Goal: Information Seeking & Learning: Learn about a topic

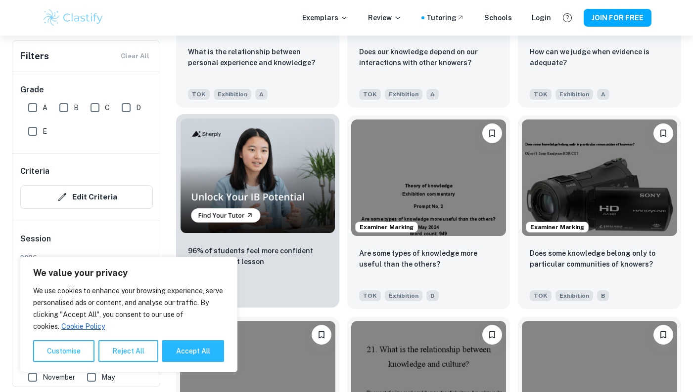
scroll to position [642, 0]
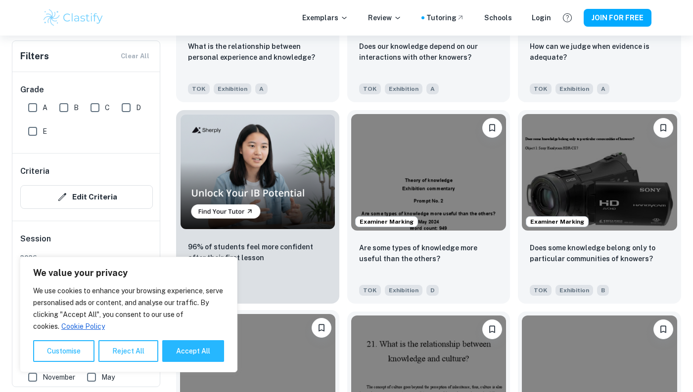
click at [186, 351] on button "Accept All" at bounding box center [193, 352] width 62 height 22
checkbox input "true"
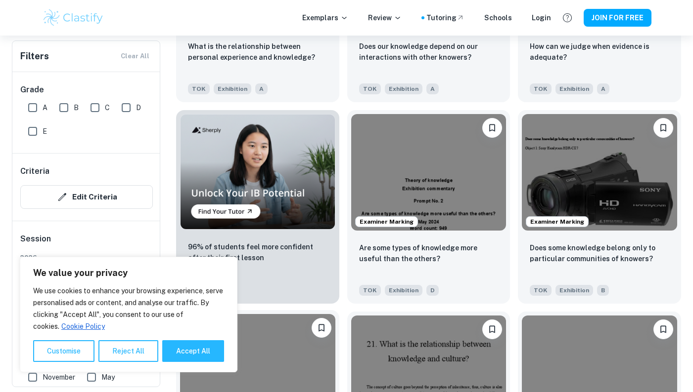
checkbox input "true"
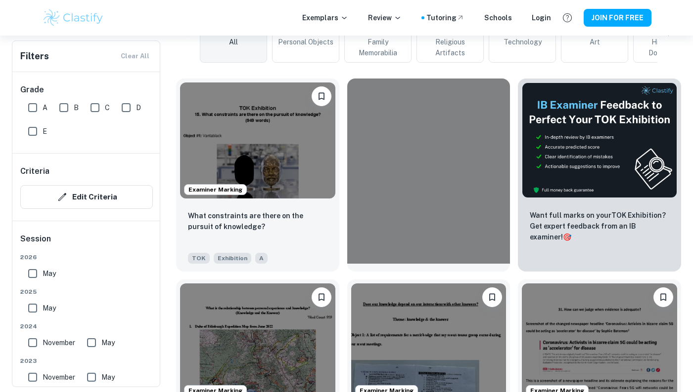
scroll to position [0, 0]
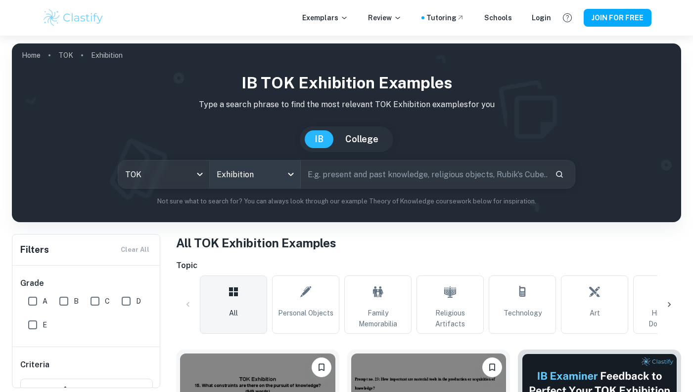
click at [273, 173] on body "We value your privacy We use cookies to enhance your browsing experience, serve…" at bounding box center [346, 232] width 693 height 392
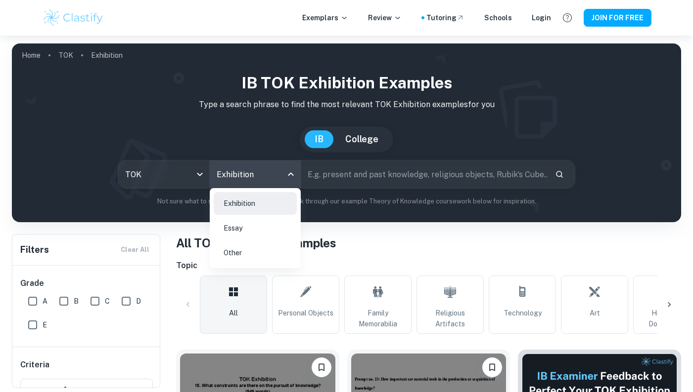
click at [273, 173] on div at bounding box center [346, 196] width 693 height 392
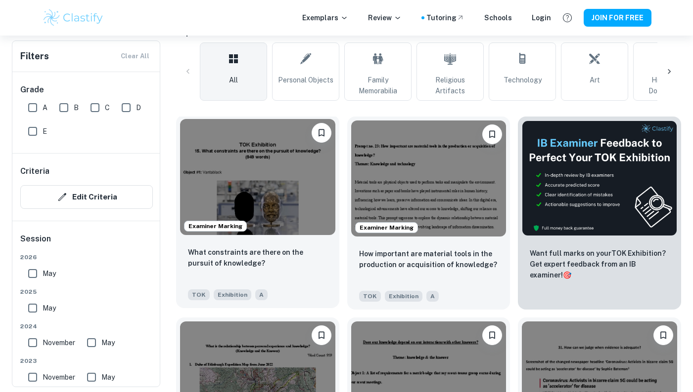
scroll to position [232, 0]
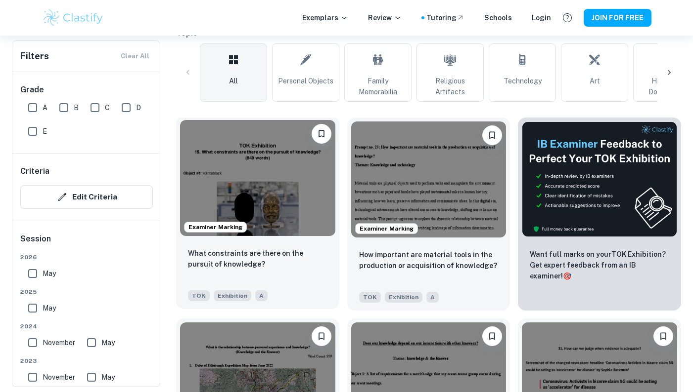
click at [286, 223] on img at bounding box center [257, 178] width 155 height 116
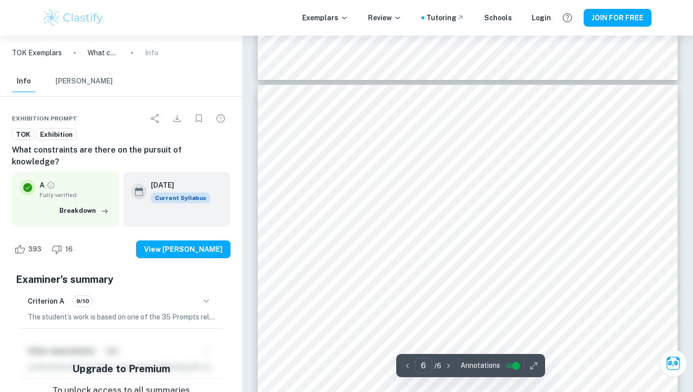
scroll to position [2949, 0]
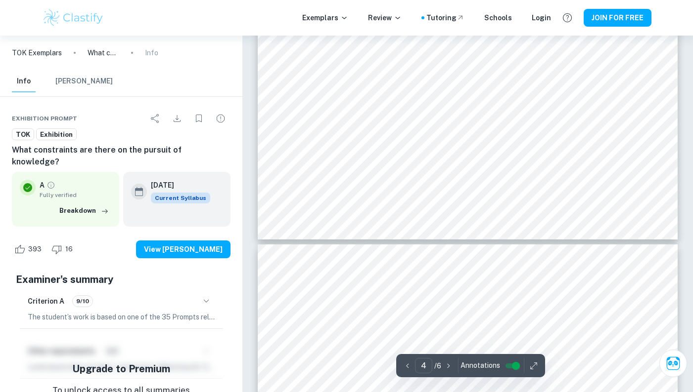
type input "5"
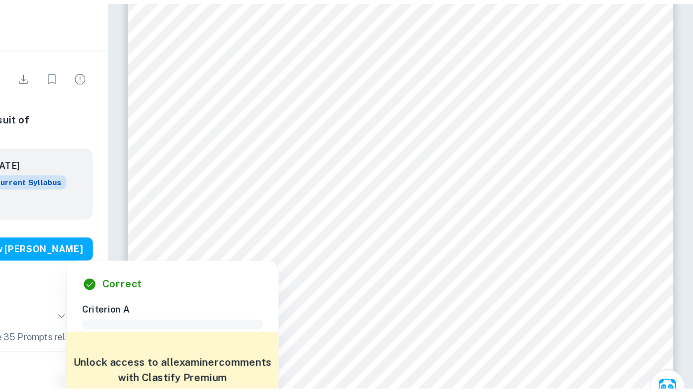
scroll to position [2553, 0]
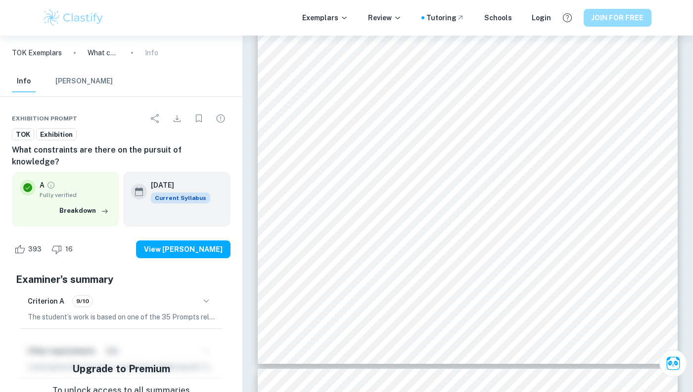
click at [618, 17] on button "JOIN FOR FREE" at bounding box center [617, 18] width 68 height 18
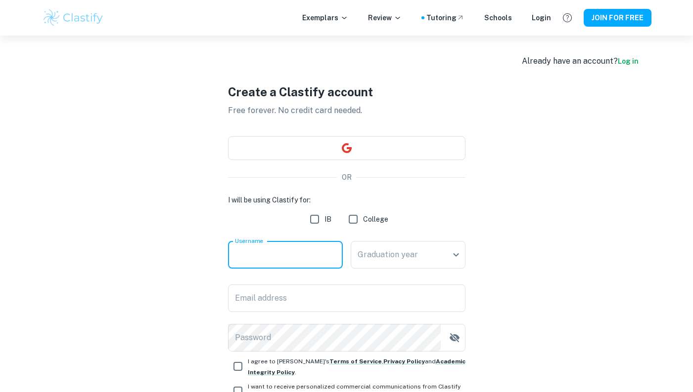
click at [282, 262] on input "Username" at bounding box center [285, 255] width 115 height 28
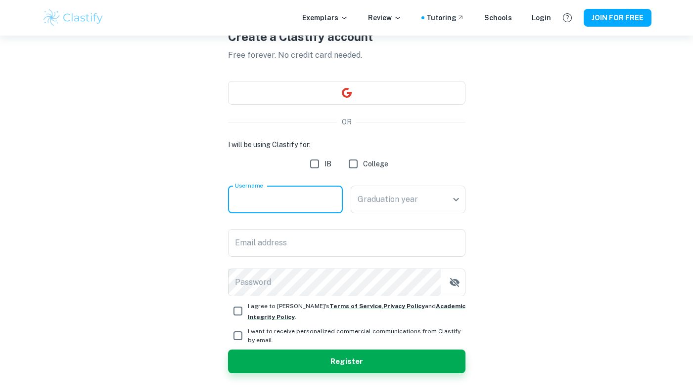
scroll to position [56, 0]
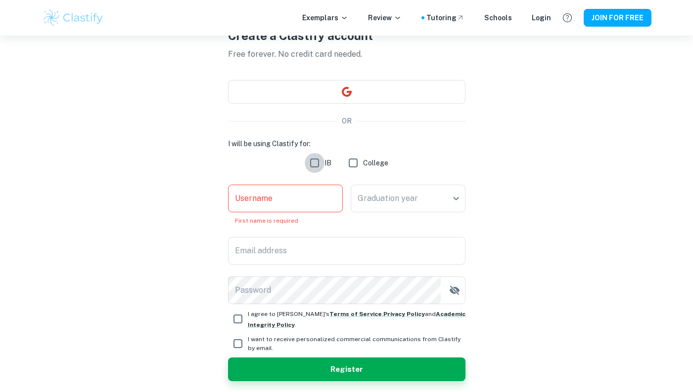
click at [317, 162] on input "IB" at bounding box center [314, 163] width 20 height 20
checkbox input "true"
click at [305, 205] on input "Username" at bounding box center [285, 199] width 115 height 28
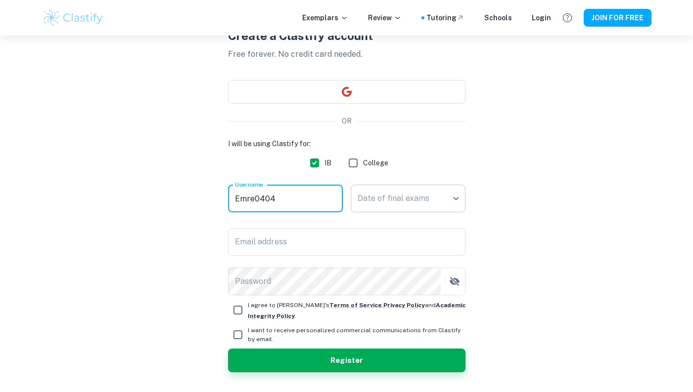
type input "Emre0404"
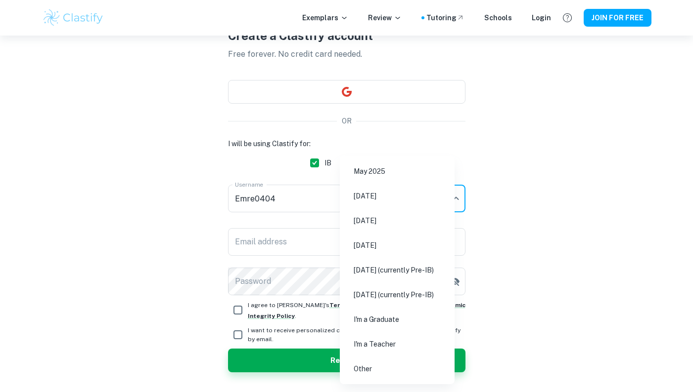
click at [407, 194] on body "We value your privacy We use cookies to enhance your browsing experience, serve…" at bounding box center [346, 175] width 693 height 392
click at [393, 276] on li "May 2027 (currently Pre-IB)" at bounding box center [397, 270] width 107 height 23
type input "M27"
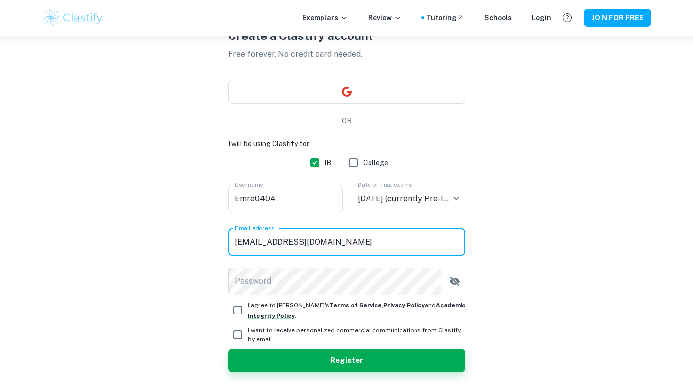
type input "mrmng20@gmail.com"
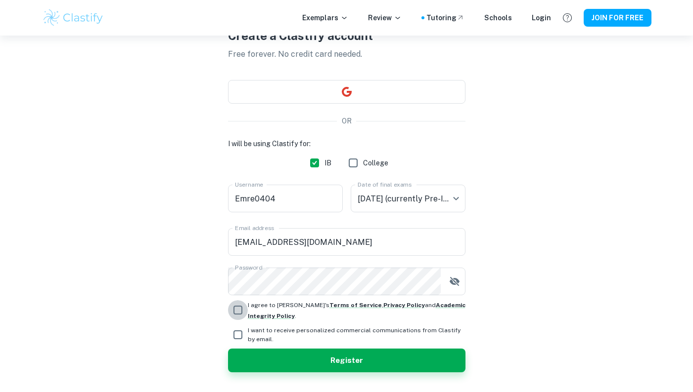
click at [237, 310] on input "I agree to Clastify's Terms of Service , Privacy Policy and Academic Integrity …" at bounding box center [238, 311] width 20 height 20
checkbox input "true"
click at [294, 353] on button "Register" at bounding box center [346, 361] width 237 height 24
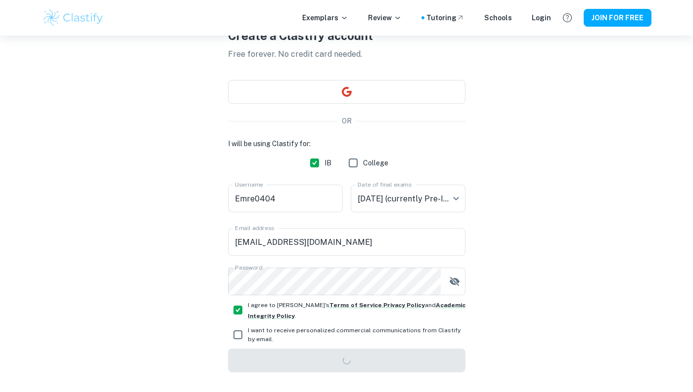
scroll to position [36, 0]
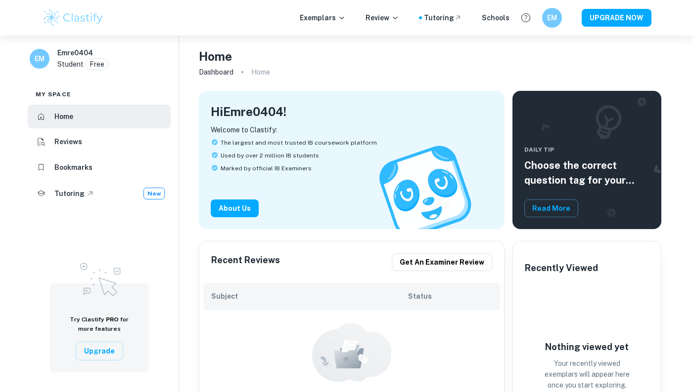
click at [136, 145] on li "Reviews" at bounding box center [99, 142] width 143 height 24
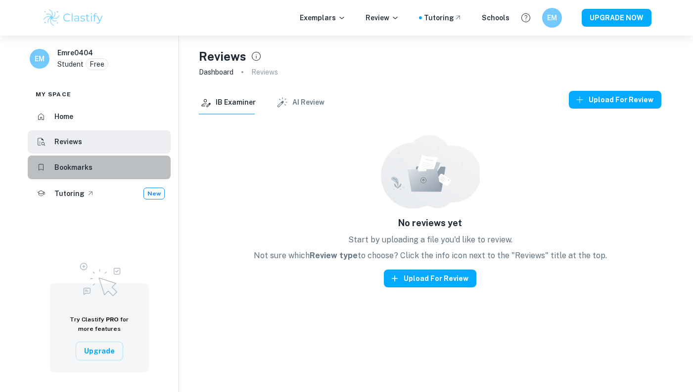
click at [126, 163] on li "Bookmarks" at bounding box center [99, 168] width 143 height 24
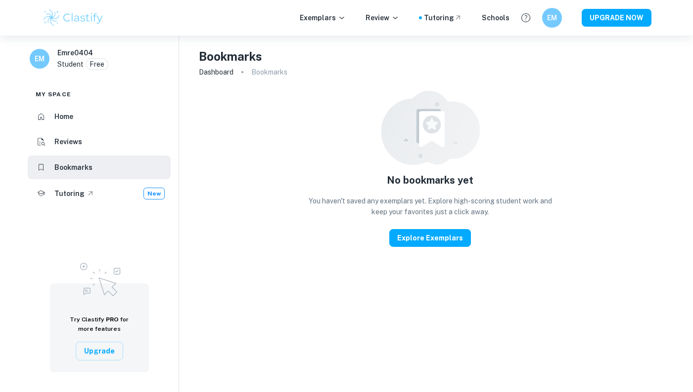
click at [87, 196] on icon at bounding box center [91, 194] width 8 height 8
click at [109, 108] on li "Home" at bounding box center [99, 117] width 143 height 24
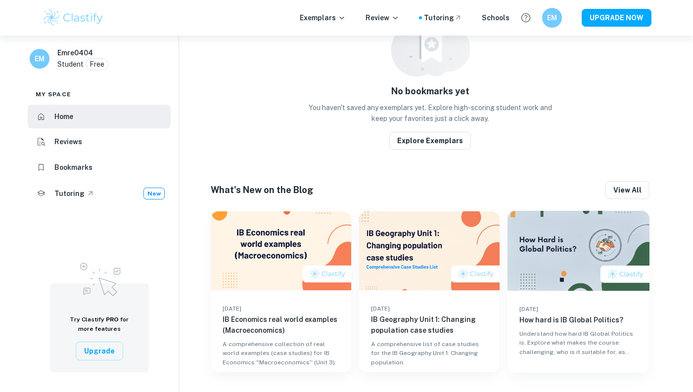
scroll to position [484, 0]
click at [628, 184] on button "View all" at bounding box center [627, 191] width 44 height 18
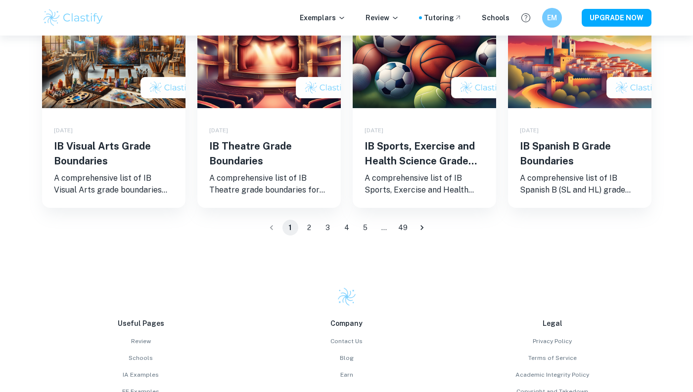
scroll to position [795, 0]
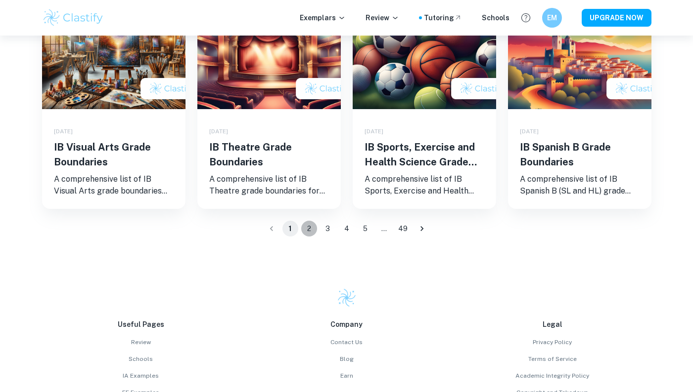
click at [311, 222] on button "2" at bounding box center [309, 229] width 16 height 16
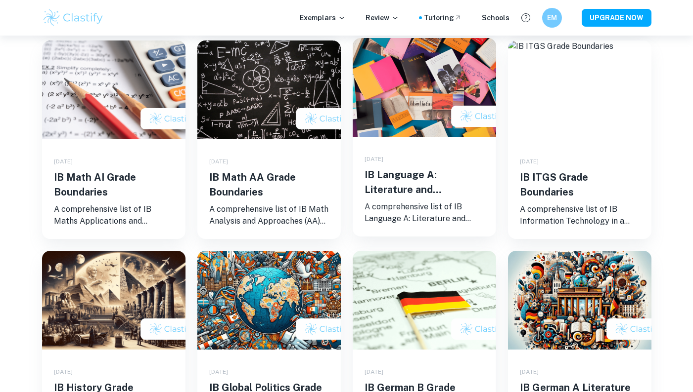
scroll to position [665, 0]
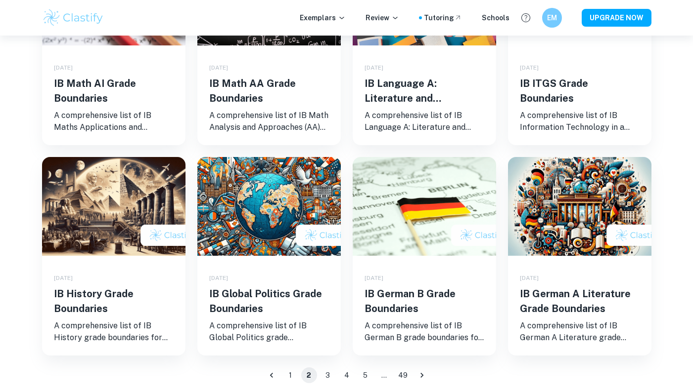
click at [325, 377] on button "3" at bounding box center [328, 376] width 16 height 16
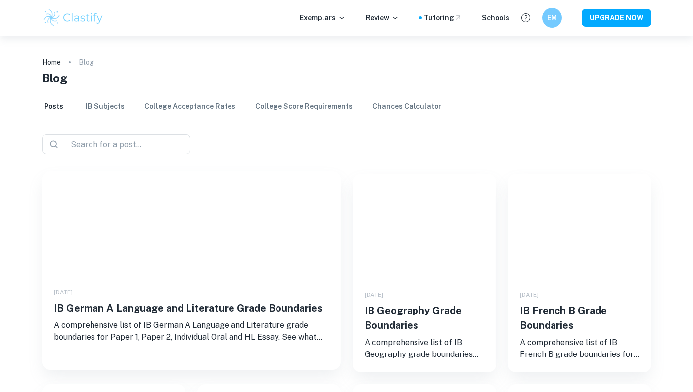
scroll to position [81, 0]
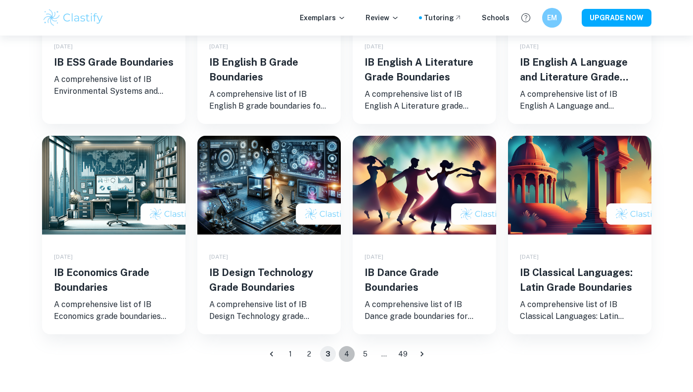
click at [345, 356] on button "4" at bounding box center [347, 355] width 16 height 16
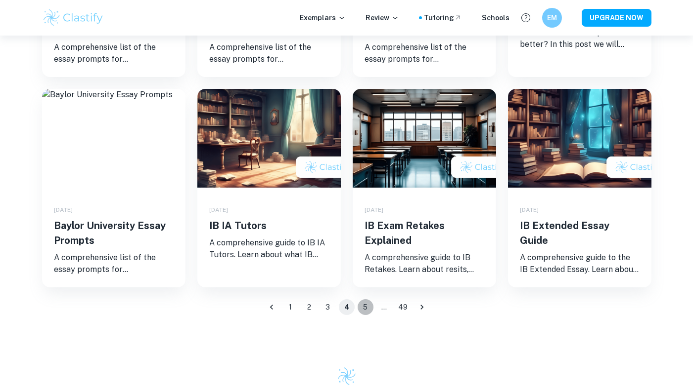
click at [360, 305] on button "5" at bounding box center [365, 308] width 16 height 16
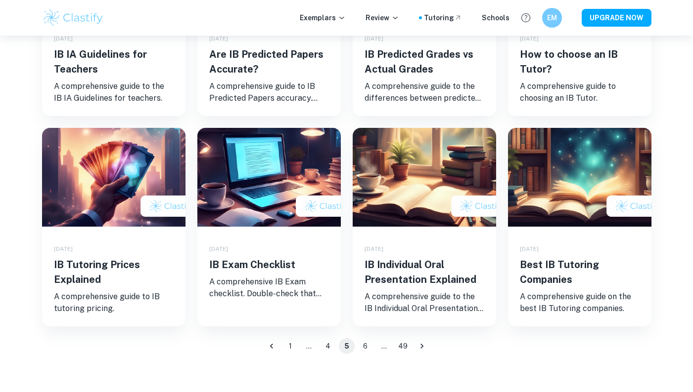
click at [364, 349] on button "6" at bounding box center [365, 347] width 16 height 16
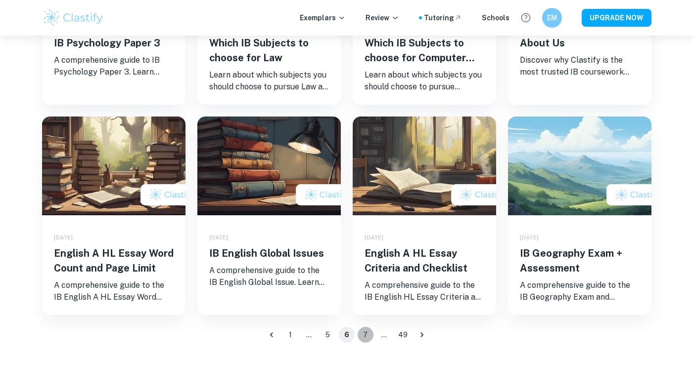
click at [369, 336] on button "7" at bounding box center [365, 335] width 16 height 16
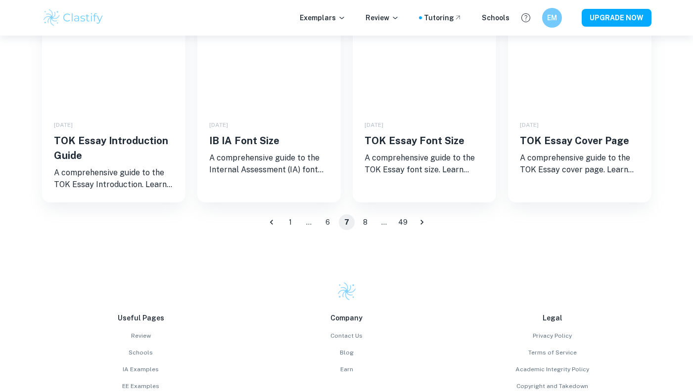
scroll to position [142, 0]
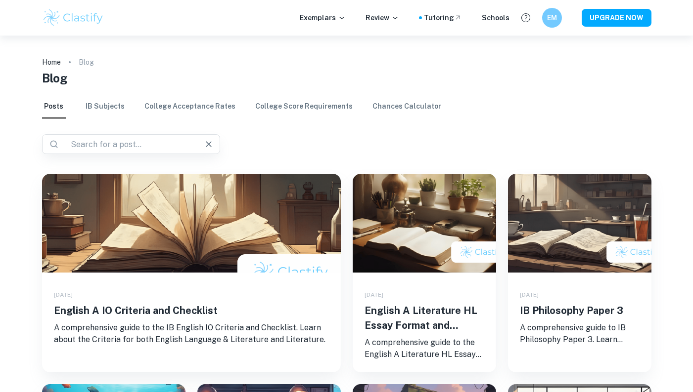
click at [115, 143] on input "text" at bounding box center [127, 144] width 121 height 14
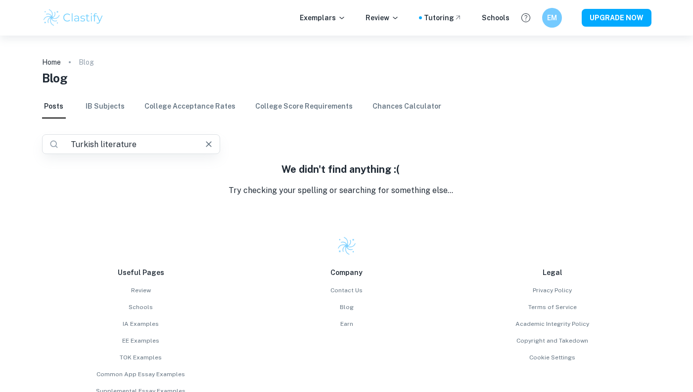
drag, startPoint x: 152, startPoint y: 148, endPoint x: 99, endPoint y: 142, distance: 53.7
click at [99, 142] on input "Turkish literature" at bounding box center [127, 144] width 121 height 14
type input "T"
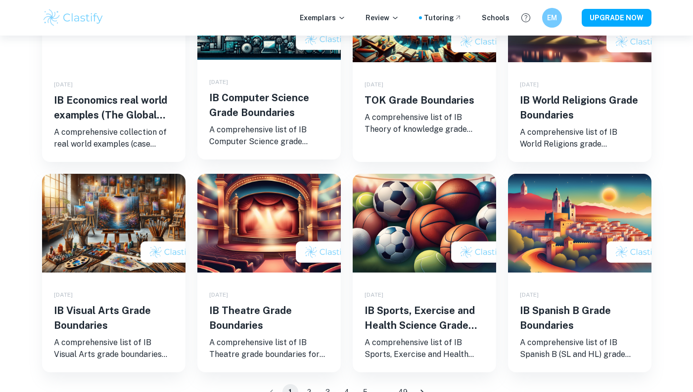
scroll to position [701, 0]
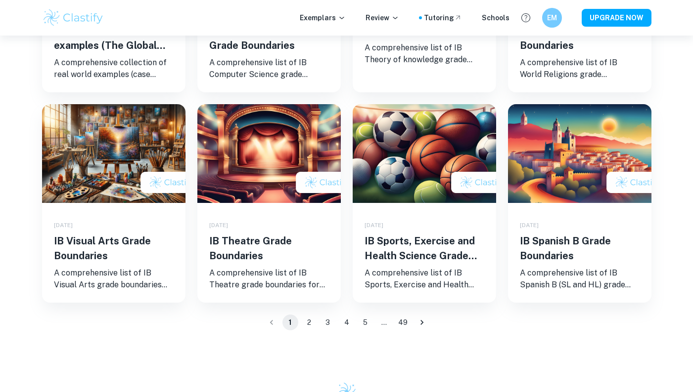
click at [331, 318] on button "3" at bounding box center [328, 323] width 16 height 16
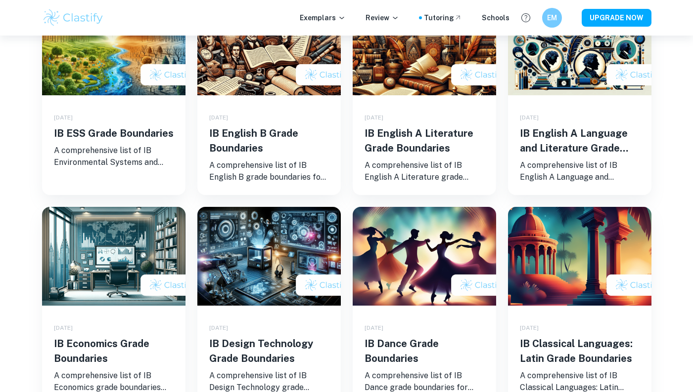
scroll to position [719, 0]
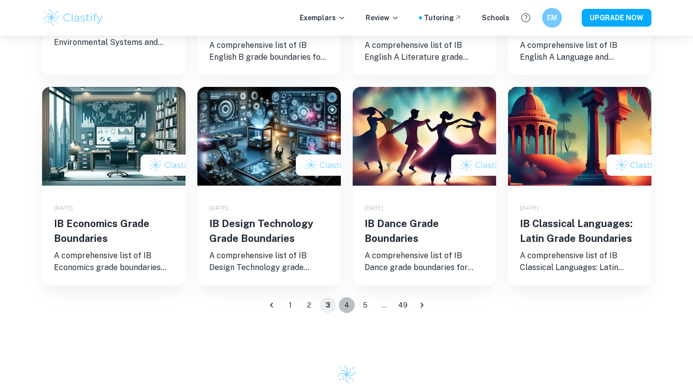
click at [347, 304] on button "4" at bounding box center [347, 306] width 16 height 16
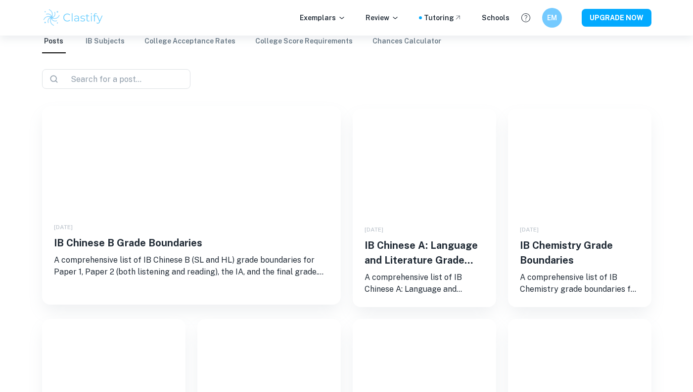
scroll to position [67, 0]
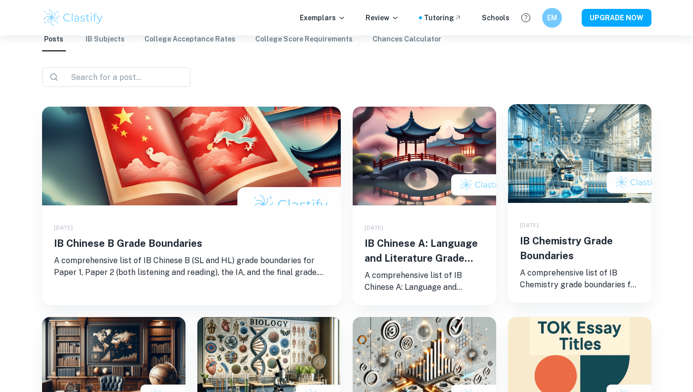
click at [567, 237] on h5 "IB Chemistry Grade Boundaries" at bounding box center [580, 249] width 120 height 30
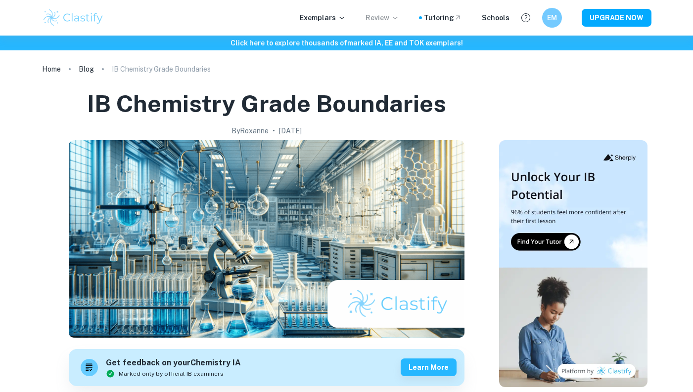
click at [390, 18] on p "Review" at bounding box center [382, 17] width 34 height 11
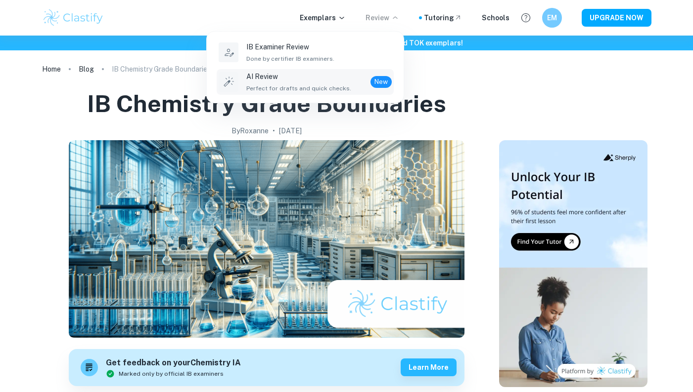
click at [324, 76] on p "AI Review" at bounding box center [298, 76] width 105 height 11
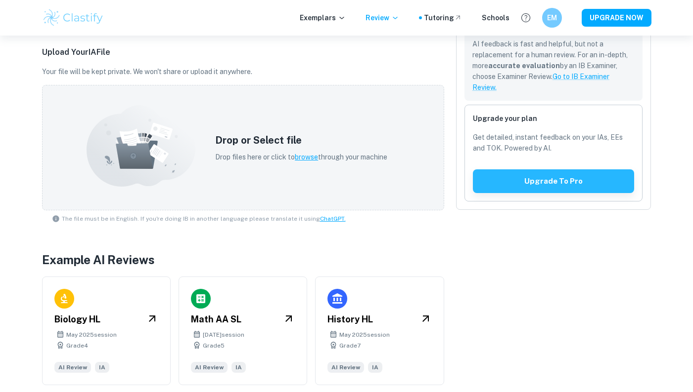
scroll to position [271, 0]
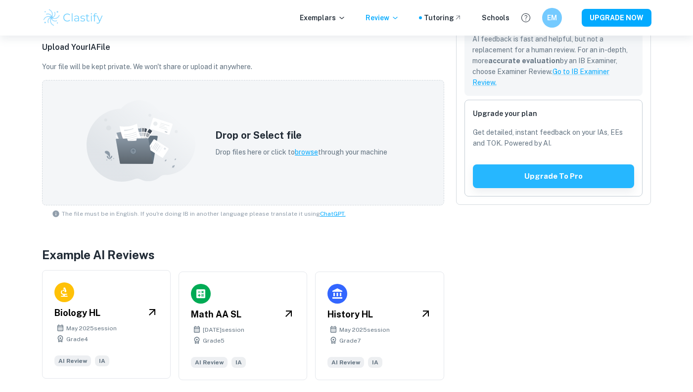
click at [162, 301] on div "Biology HL [DATE] session Grade 4 AI Review IA" at bounding box center [106, 324] width 129 height 109
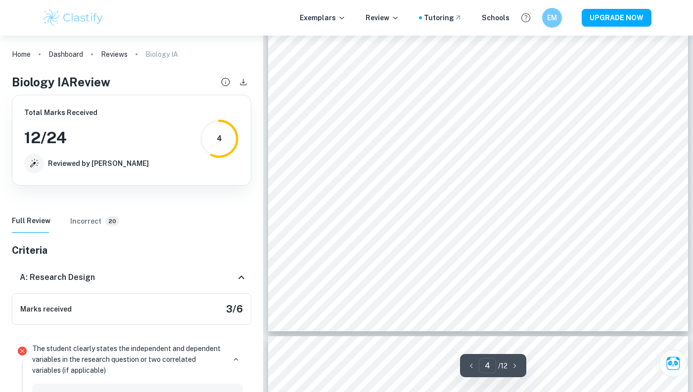
scroll to position [2050, 0]
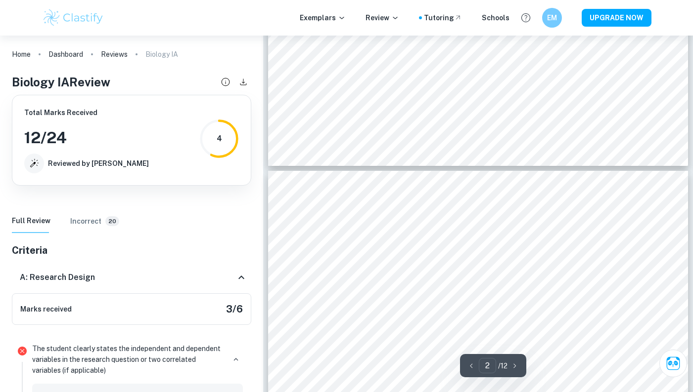
type input "1"
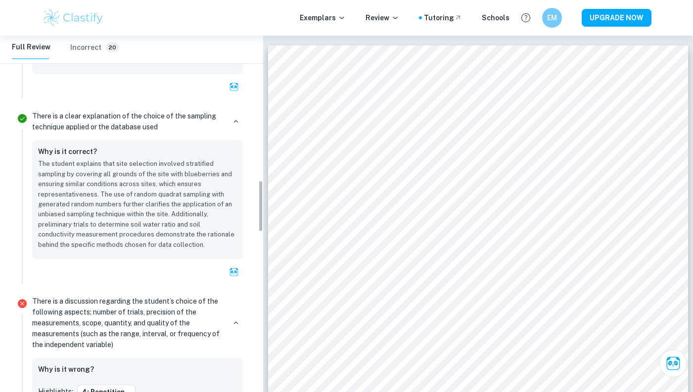
scroll to position [990, 0]
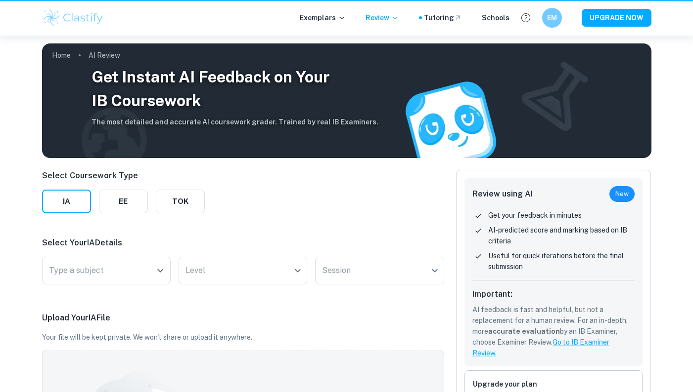
scroll to position [271, 0]
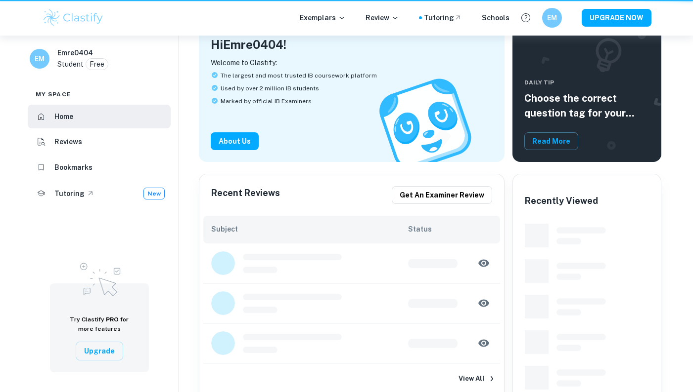
scroll to position [484, 0]
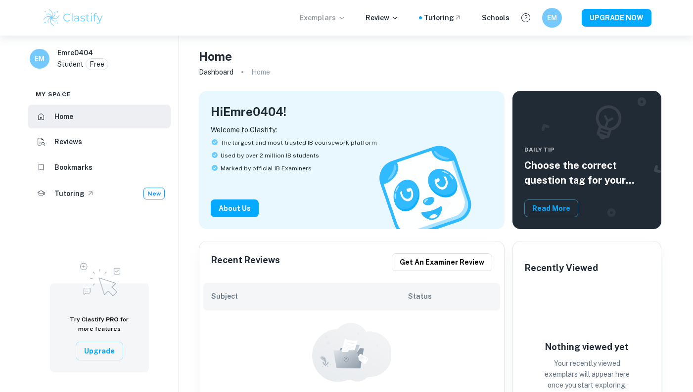
click at [342, 19] on p "Exemplars" at bounding box center [323, 17] width 46 height 11
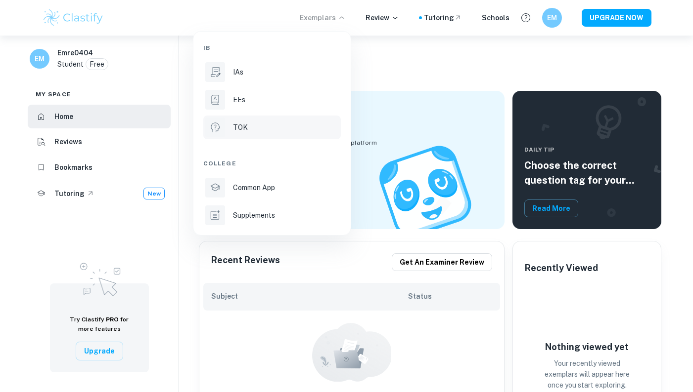
click at [265, 133] on li "TOK" at bounding box center [271, 128] width 137 height 24
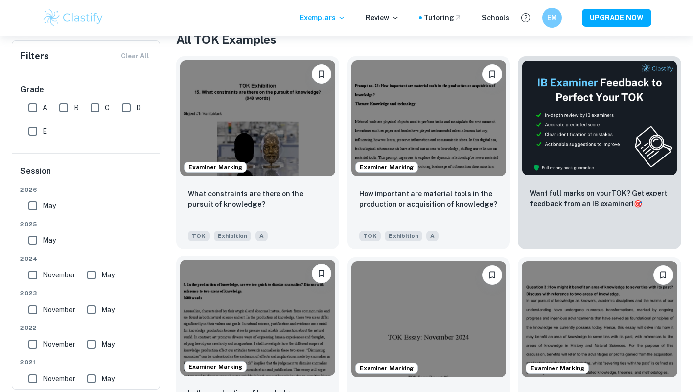
scroll to position [192, 0]
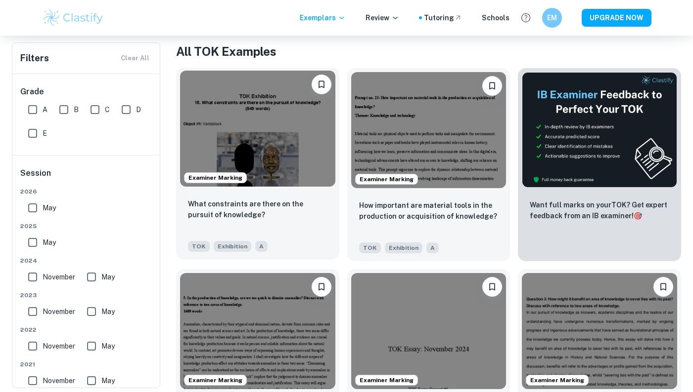
click at [296, 194] on div "What constraints are there on the pursuit of knowledge? TOK Exhibition A" at bounding box center [257, 225] width 163 height 69
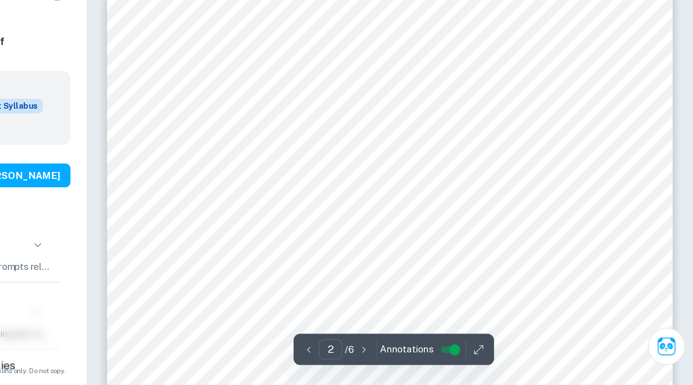
scroll to position [1128, 0]
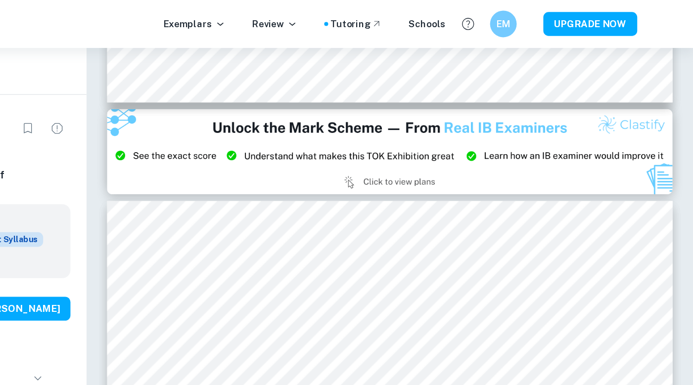
type input "3"
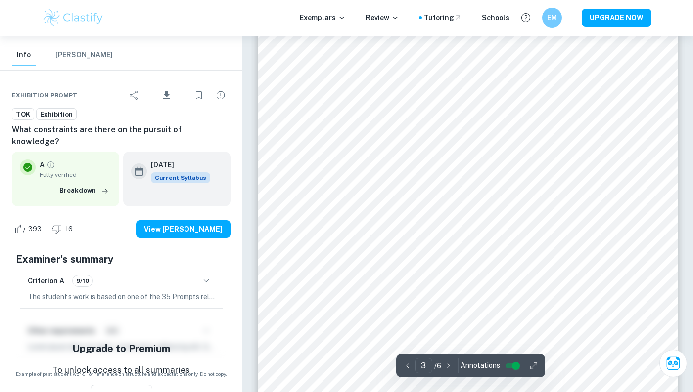
scroll to position [1356, 0]
click at [121, 385] on button "View Plans" at bounding box center [121, 395] width 62 height 21
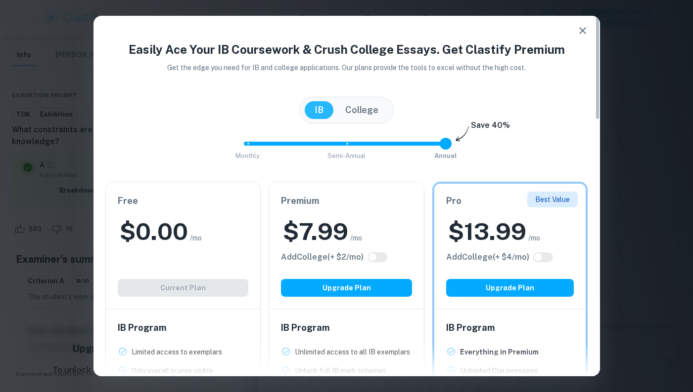
scroll to position [0, 0]
type input "2"
drag, startPoint x: 448, startPoint y: 142, endPoint x: 481, endPoint y: 206, distance: 72.1
click at [481, 206] on div "Easily Ace Your IB Coursework & Crush College Essays. Get Clastify Premium Get …" at bounding box center [346, 361] width 506 height 641
click at [580, 38] on button "button" at bounding box center [582, 31] width 20 height 20
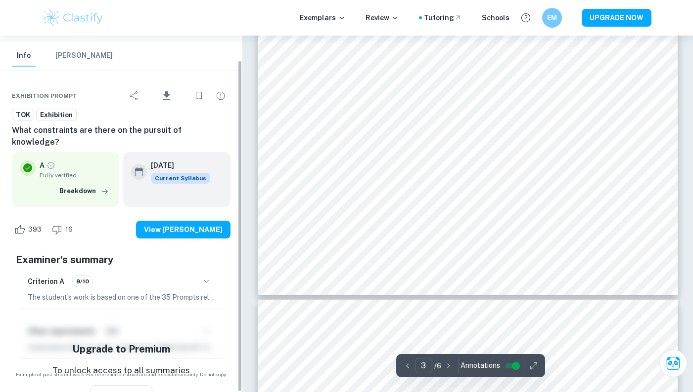
scroll to position [26, 0]
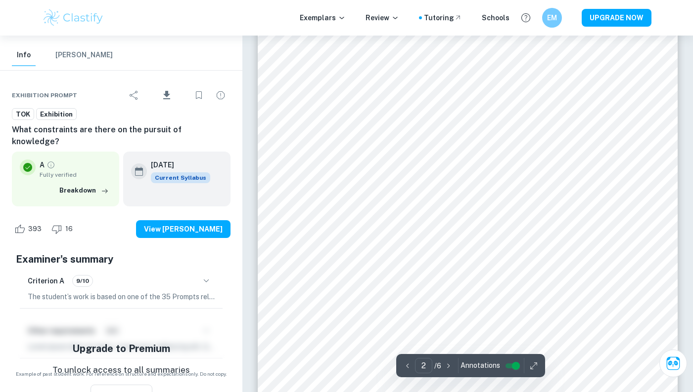
type input "1"
click at [82, 55] on button "[PERSON_NAME]" at bounding box center [83, 55] width 57 height 22
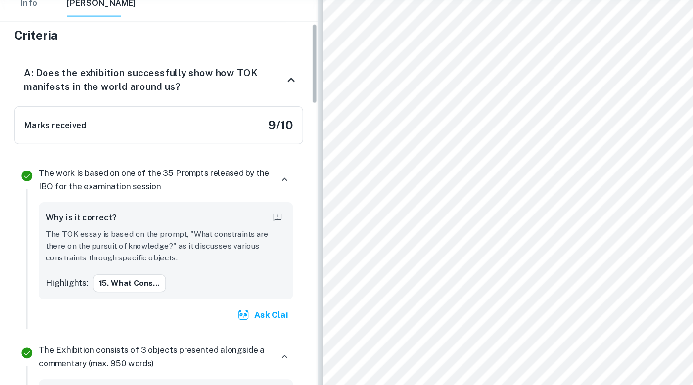
scroll to position [161, 0]
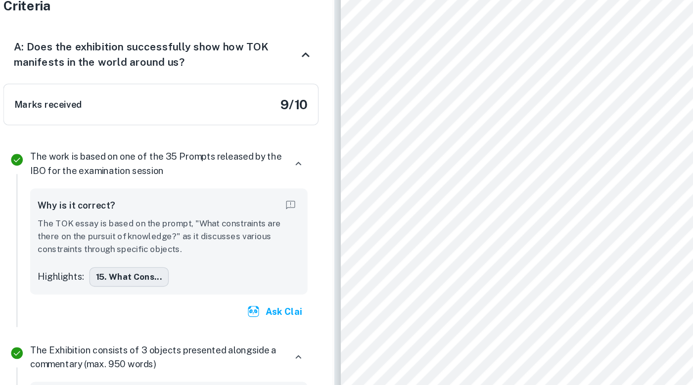
click at [100, 265] on button "15. What cons..." at bounding box center [107, 272] width 60 height 15
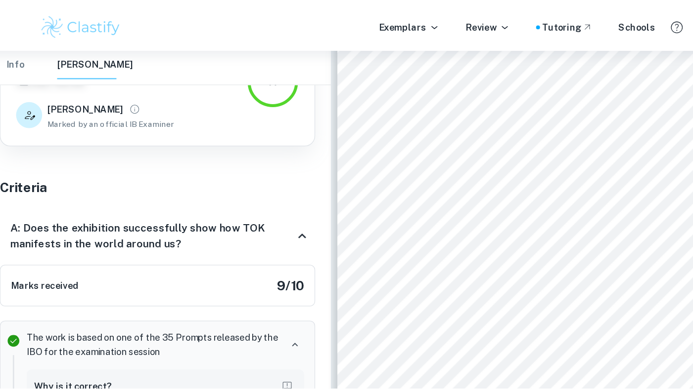
scroll to position [0, 0]
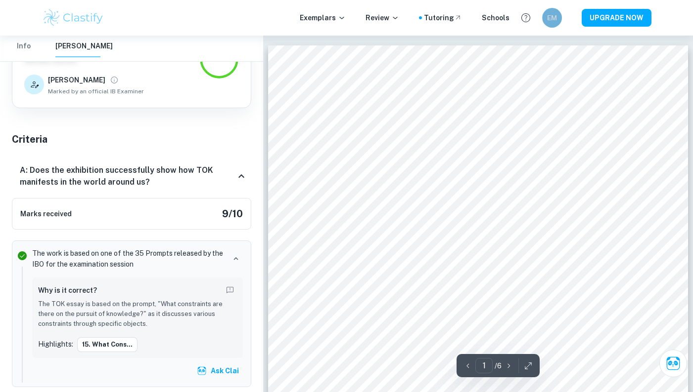
click at [551, 14] on h6 "EM" at bounding box center [551, 17] width 11 height 11
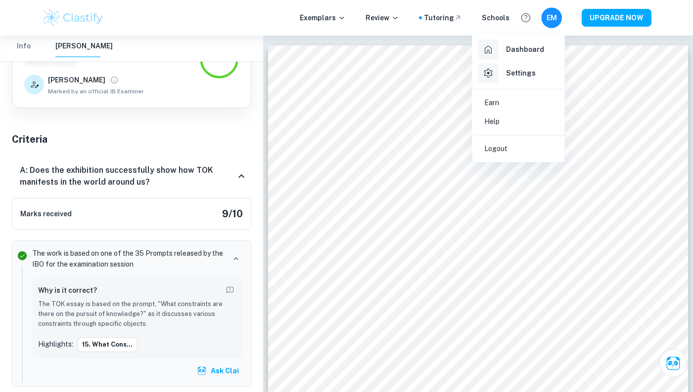
click at [551, 14] on div at bounding box center [346, 196] width 693 height 392
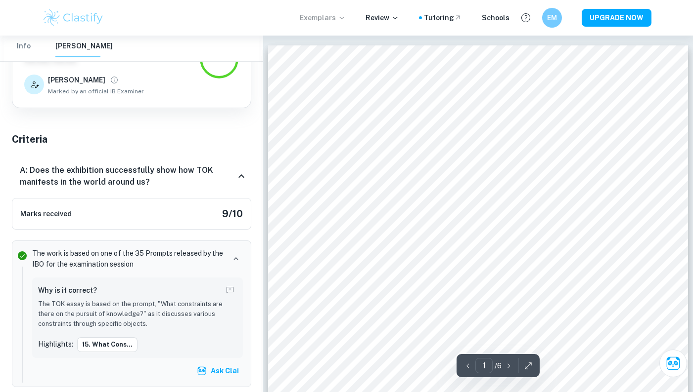
click at [337, 19] on p "Exemplars" at bounding box center [323, 17] width 46 height 11
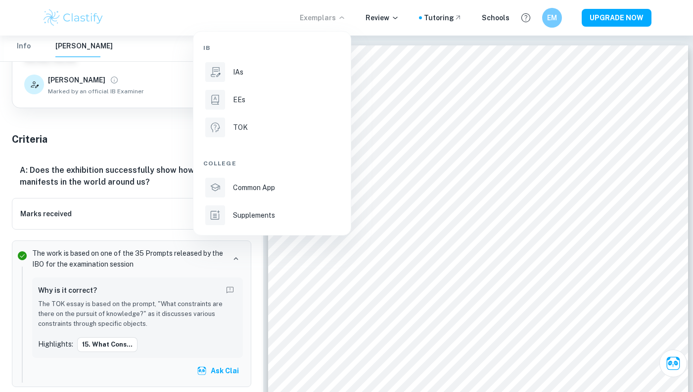
click at [338, 22] on div at bounding box center [346, 196] width 693 height 392
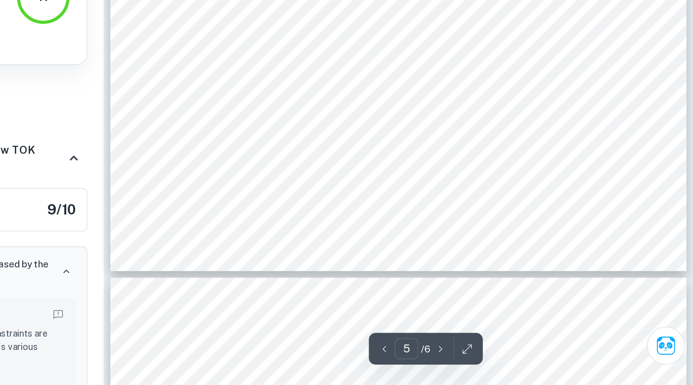
scroll to position [2617, 0]
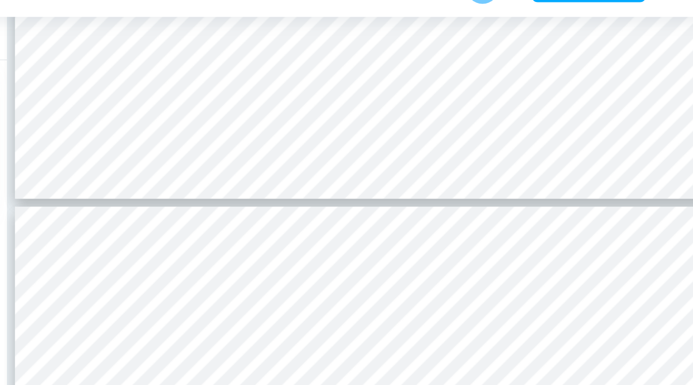
type input "5"
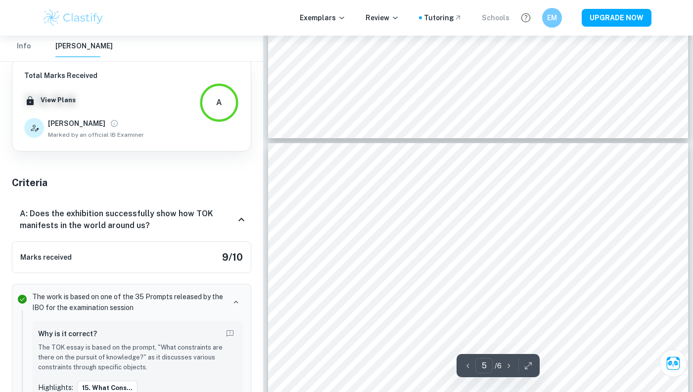
scroll to position [2225, 0]
